Goal: Task Accomplishment & Management: Use online tool/utility

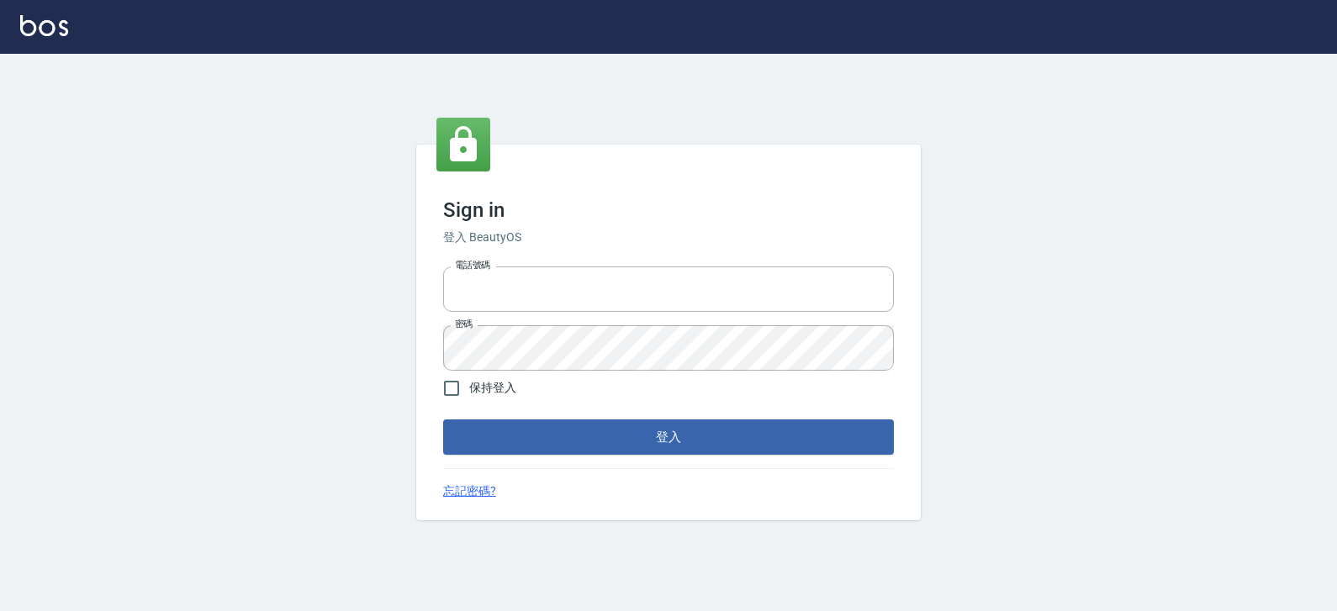
type input "0977019313"
click at [721, 413] on form "電話號碼 [PHONE_NUMBER] 電話號碼 密碼 密碼 保持登入 登入" at bounding box center [668, 357] width 451 height 195
click at [705, 430] on button "登入" at bounding box center [668, 437] width 451 height 35
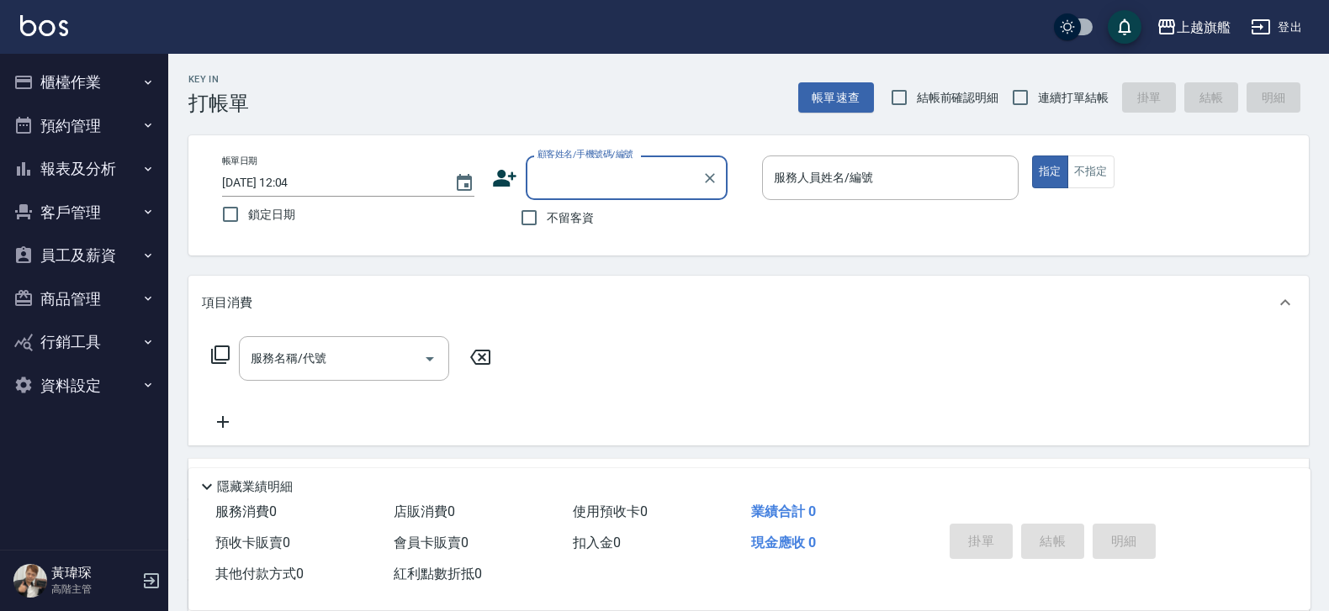
click at [93, 94] on button "櫃檯作業" at bounding box center [84, 83] width 155 height 44
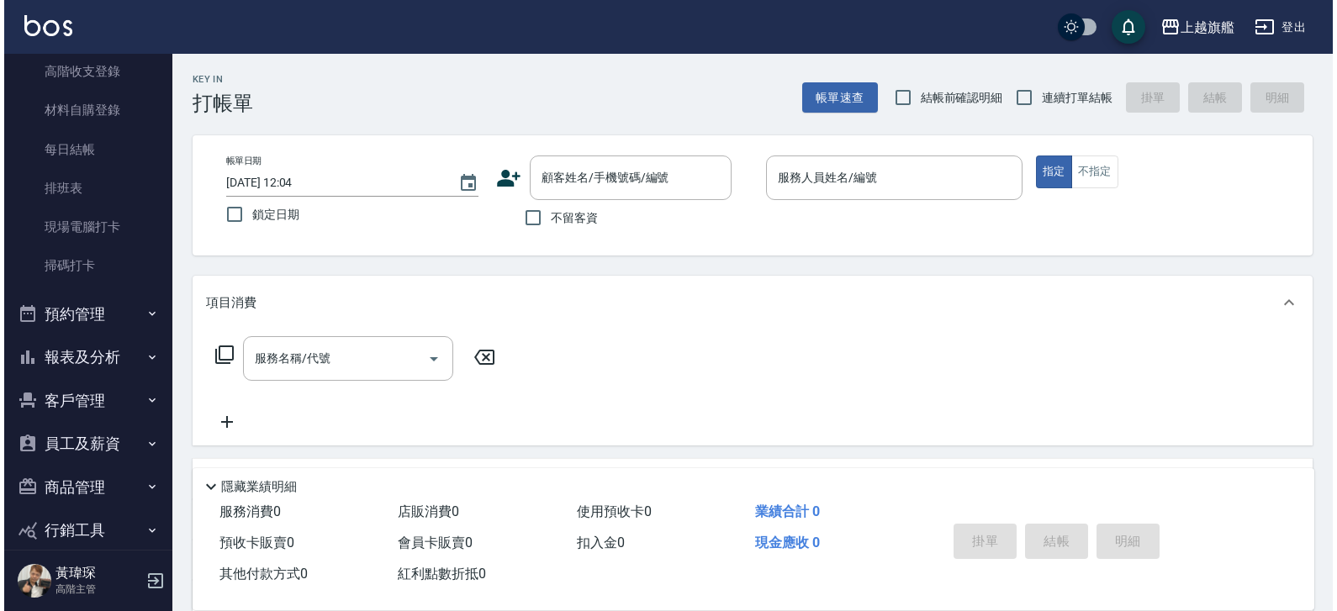
scroll to position [315, 0]
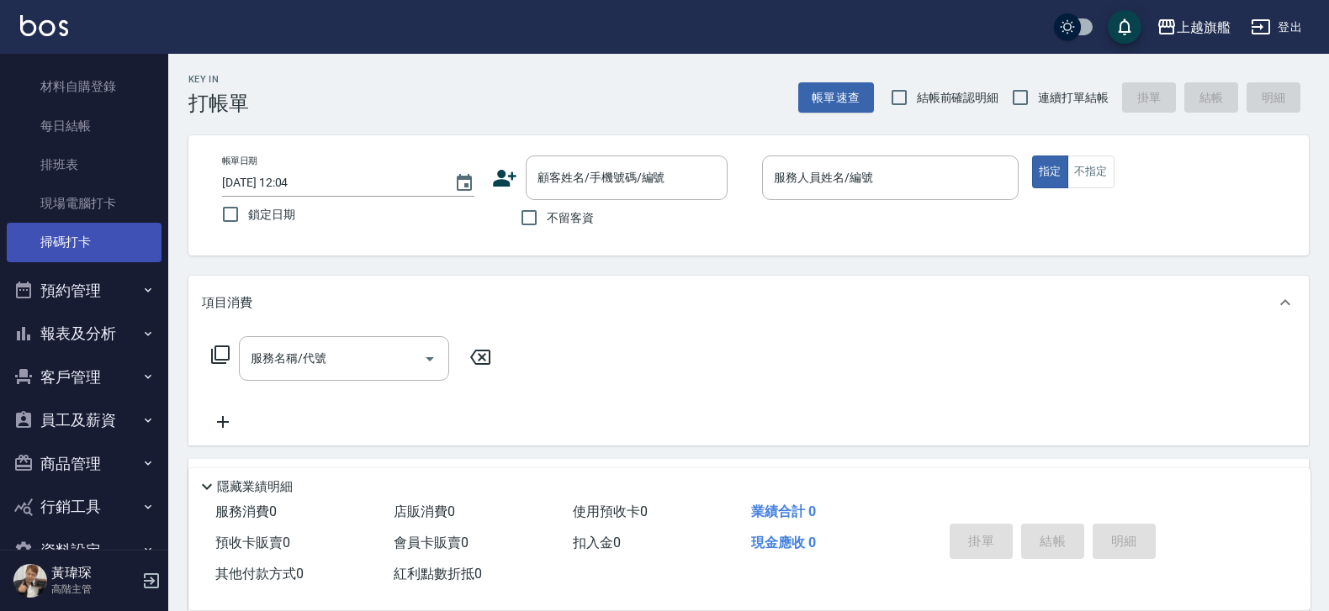
click at [76, 249] on link "掃碼打卡" at bounding box center [84, 242] width 155 height 39
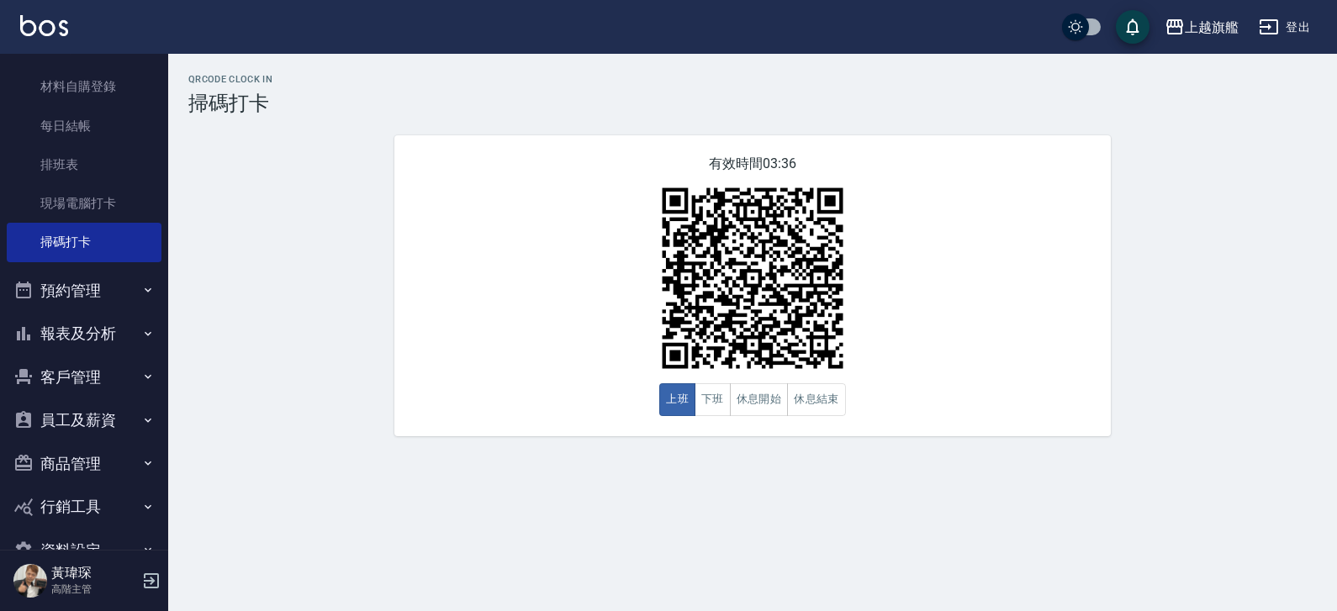
drag, startPoint x: 252, startPoint y: 161, endPoint x: 362, endPoint y: 274, distance: 157.0
click at [254, 170] on div "QRcode Clock In 掃碼打卡 有效時間 03:36 上班 下班 休息開始 休息結束" at bounding box center [752, 255] width 1169 height 363
